Goal: Task Accomplishment & Management: Use online tool/utility

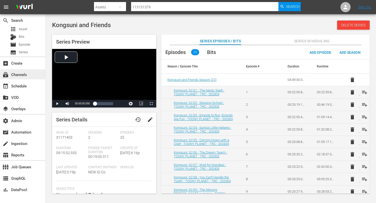
click at [24, 76] on div "subscriptions Channels" at bounding box center [14, 74] width 28 height 5
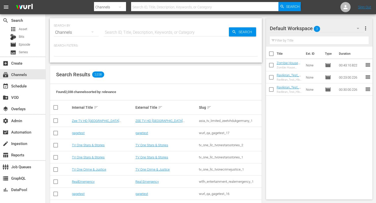
click at [108, 32] on input "text" at bounding box center [166, 32] width 125 height 12
type input "free"
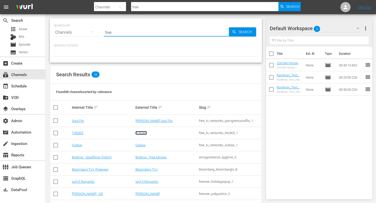
click at [139, 132] on link "THE365" at bounding box center [140, 133] width 11 height 4
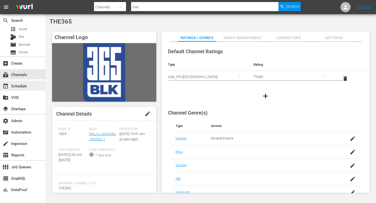
click at [20, 89] on div "event_available Schedule" at bounding box center [22, 86] width 45 height 10
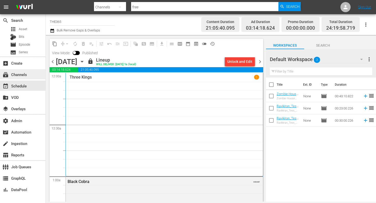
click at [29, 75] on div "subscriptions Channels" at bounding box center [22, 74] width 45 height 10
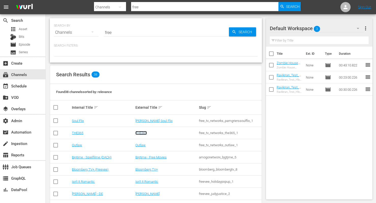
click at [140, 133] on link "THE365" at bounding box center [140, 133] width 11 height 4
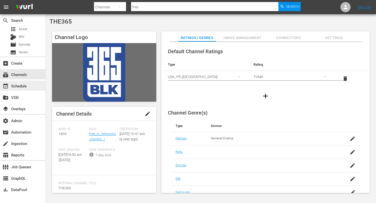
click at [15, 86] on div "event_available Schedule" at bounding box center [14, 85] width 28 height 5
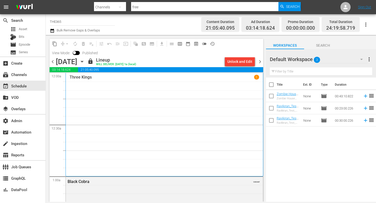
click at [53, 60] on span "chevron_left" at bounding box center [52, 62] width 6 height 6
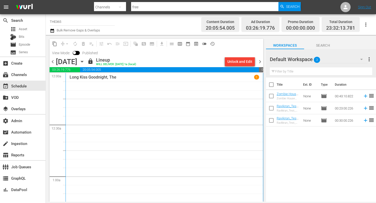
click at [53, 61] on span "chevron_left" at bounding box center [52, 62] width 6 height 6
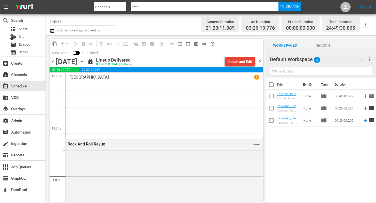
click at [236, 62] on div "Unlock and Edit" at bounding box center [239, 61] width 25 height 9
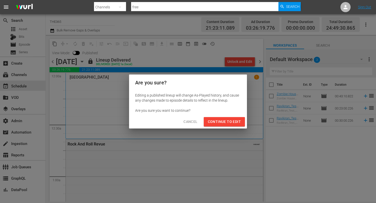
click at [225, 122] on span "Continue to Edit" at bounding box center [224, 122] width 33 height 6
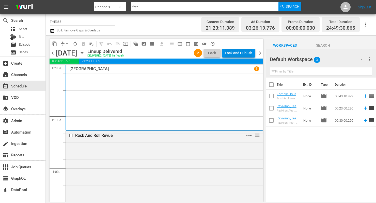
click at [238, 52] on div "Lock and Publish" at bounding box center [238, 52] width 27 height 9
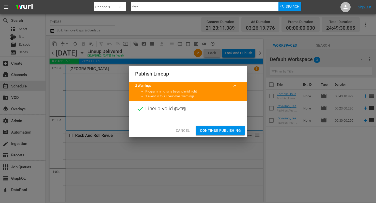
click at [219, 131] on span "Continue Publishing" at bounding box center [220, 131] width 41 height 6
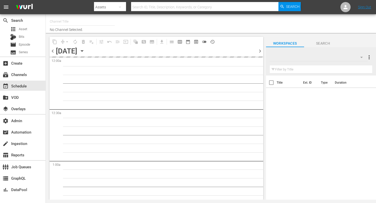
type input "THE365 (1804)"
